Goal: Navigation & Orientation: Find specific page/section

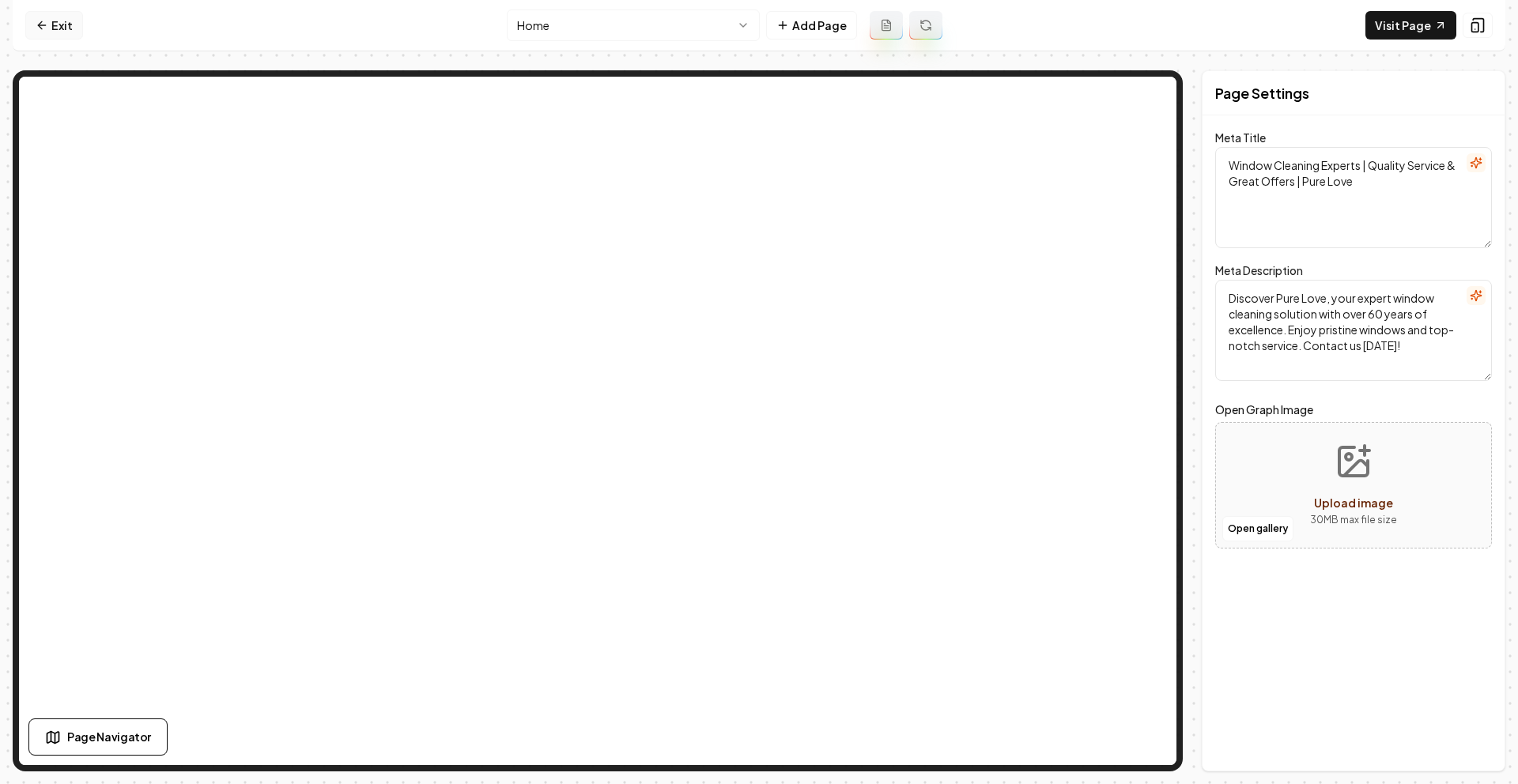
click at [63, 20] on link "Exit" at bounding box center [54, 24] width 58 height 28
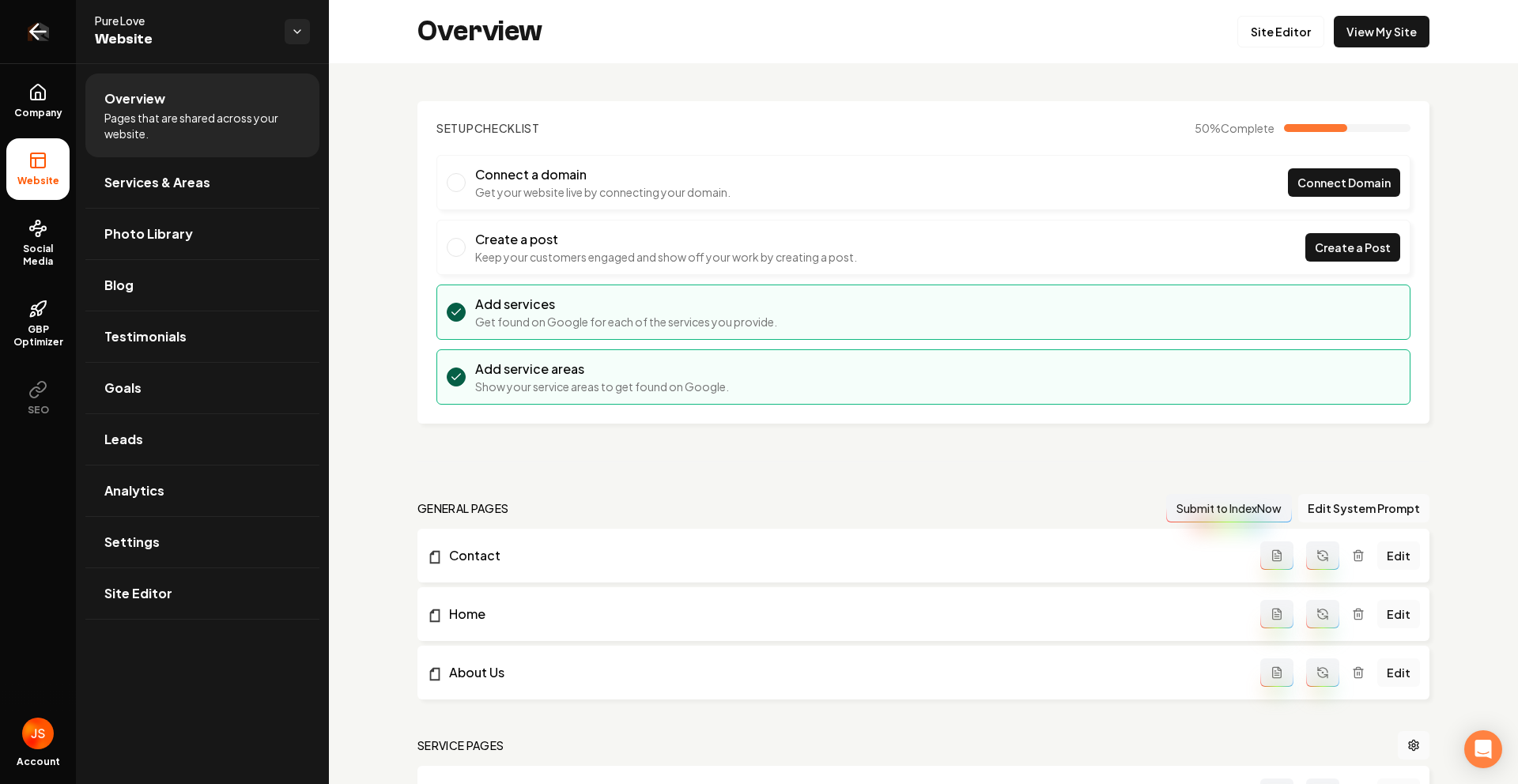
click at [61, 54] on link "Return to dashboard" at bounding box center [38, 31] width 76 height 64
click at [11, 28] on link "Return to dashboard" at bounding box center [38, 31] width 76 height 64
